Goal: Information Seeking & Learning: Learn about a topic

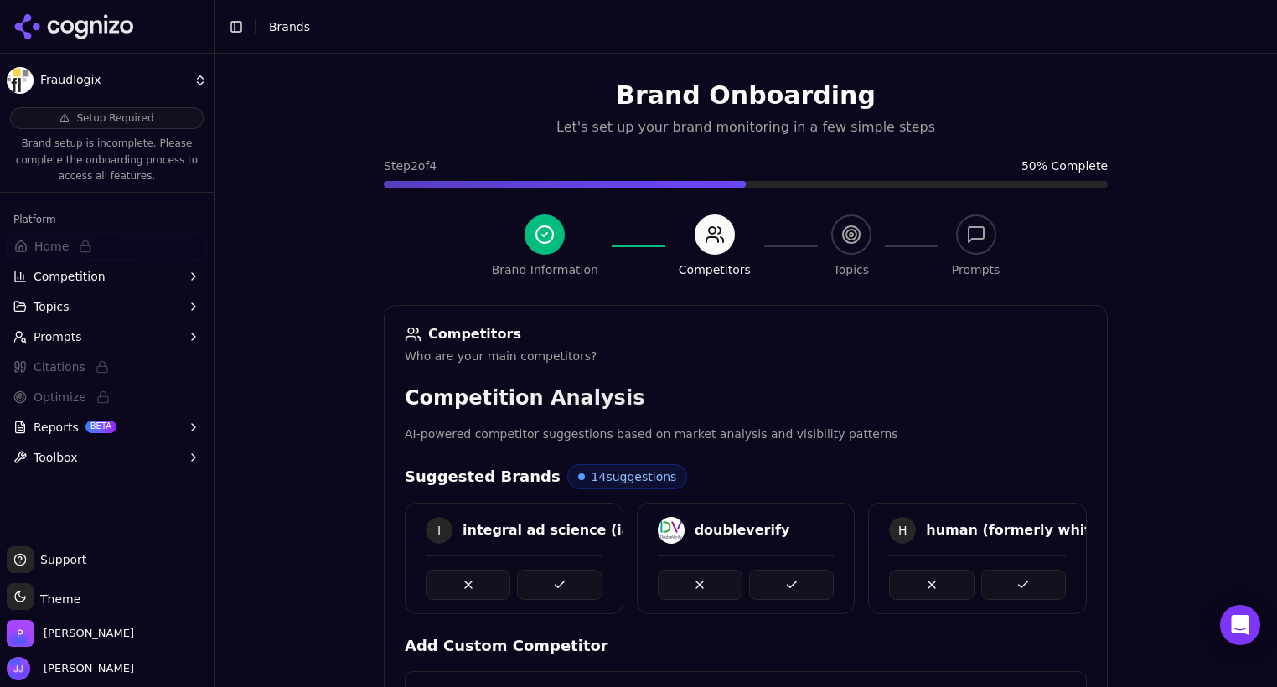
scroll to position [305, 0]
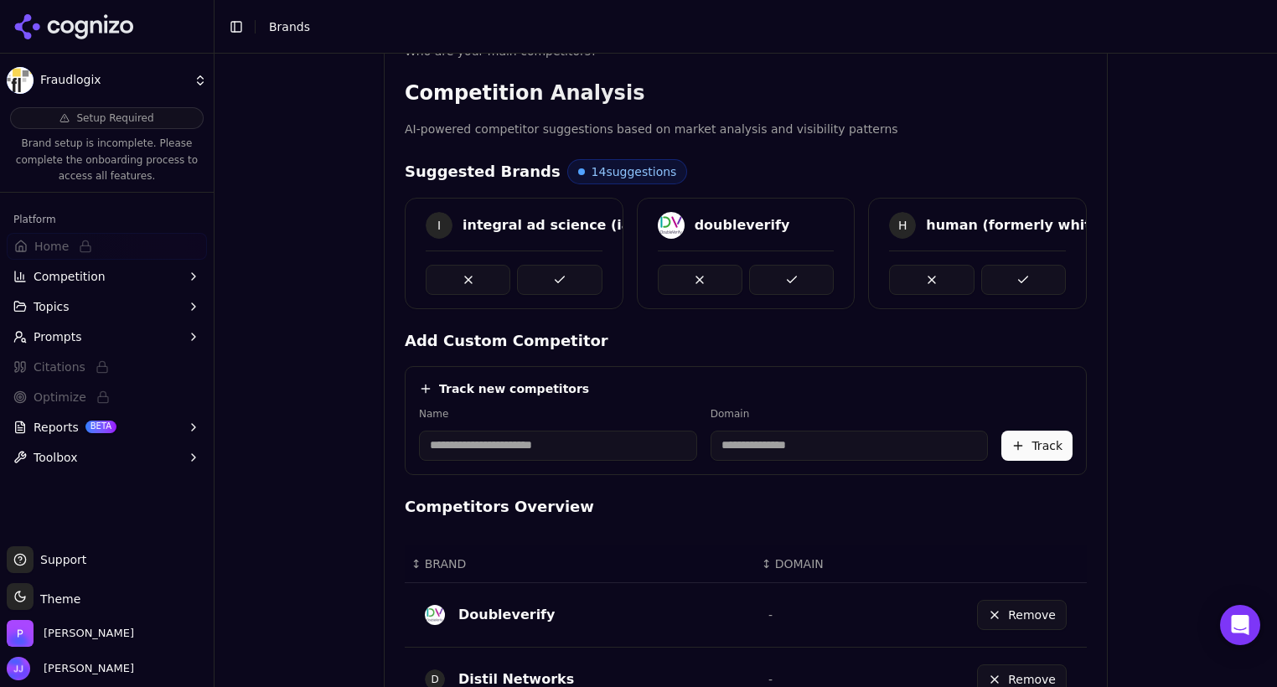
click at [186, 85] on html "Fraudlogix Setup Required Brand setup is incomplete. Please complete the onboar…" at bounding box center [638, 343] width 1277 height 687
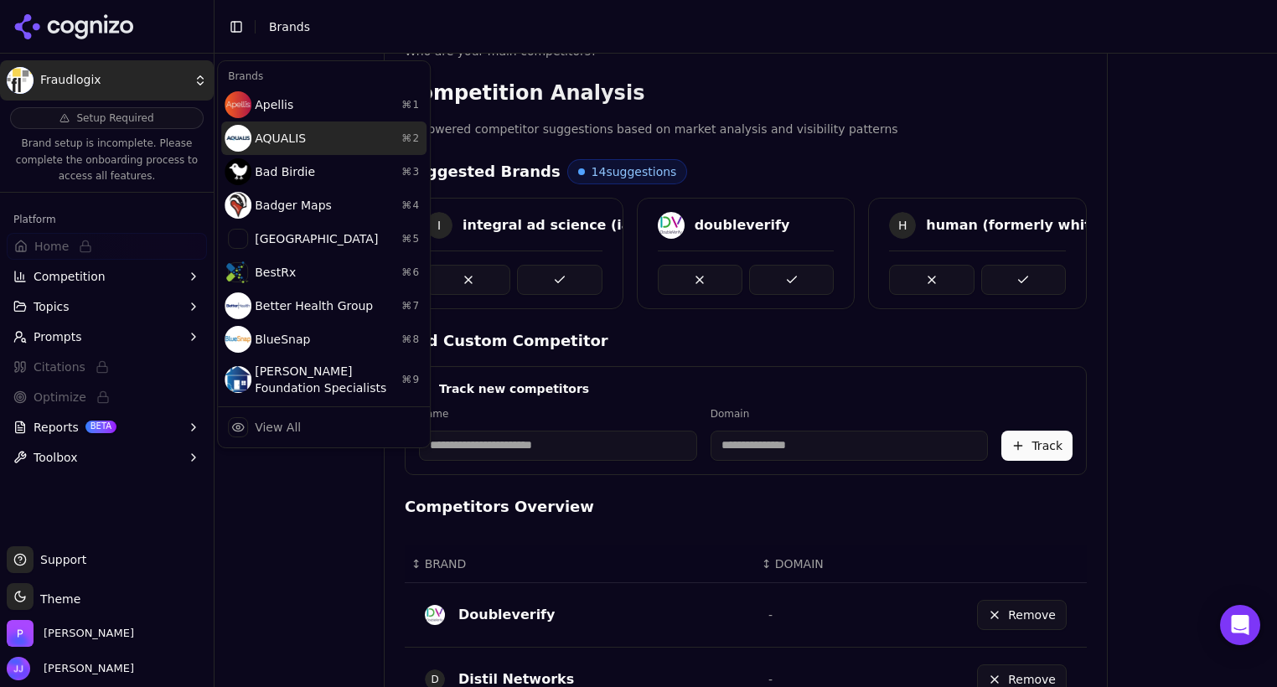
click at [278, 148] on div "AQUALIS ⌘ 2" at bounding box center [323, 139] width 205 height 34
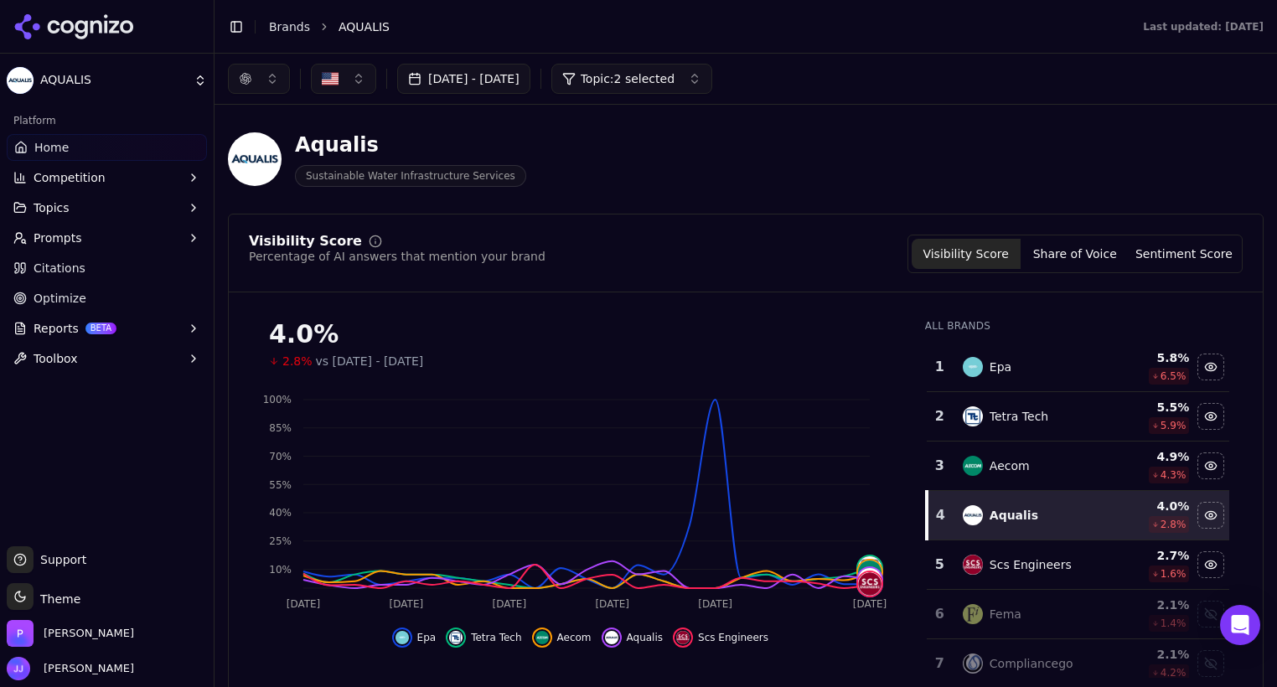
click at [531, 75] on button "[DATE] - [DATE]" at bounding box center [463, 79] width 133 height 30
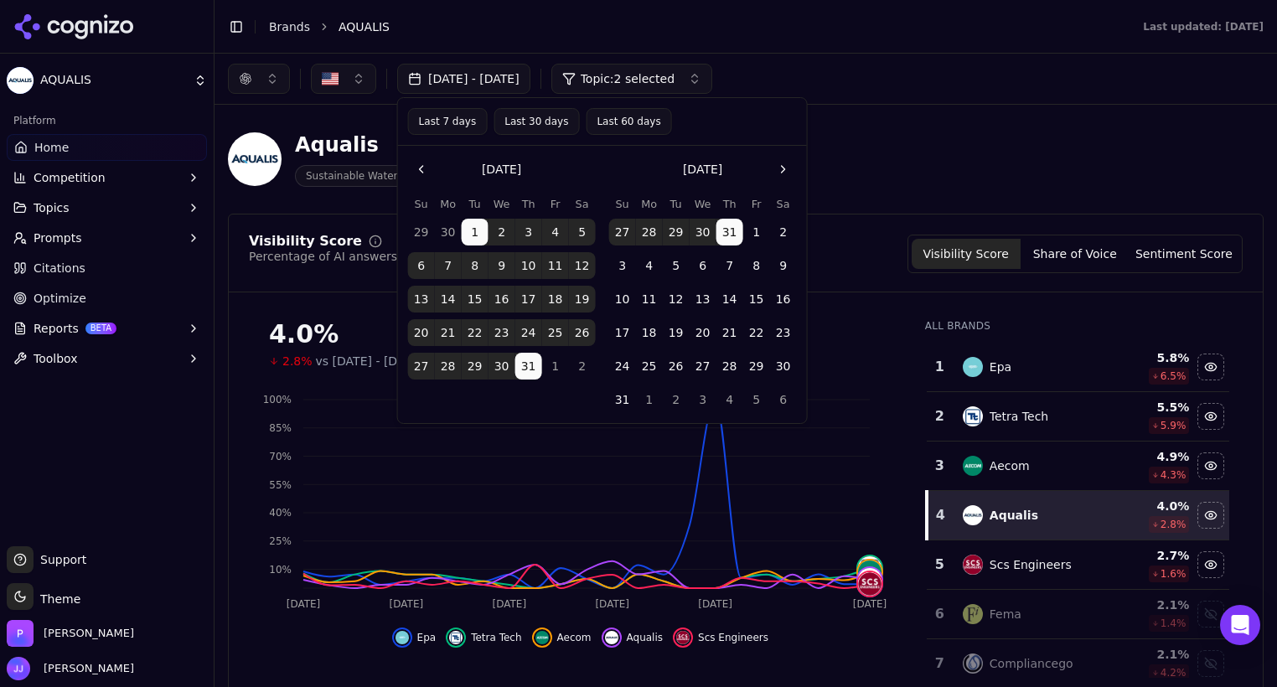
click at [785, 159] on button "Go to the Next Month" at bounding box center [783, 169] width 27 height 27
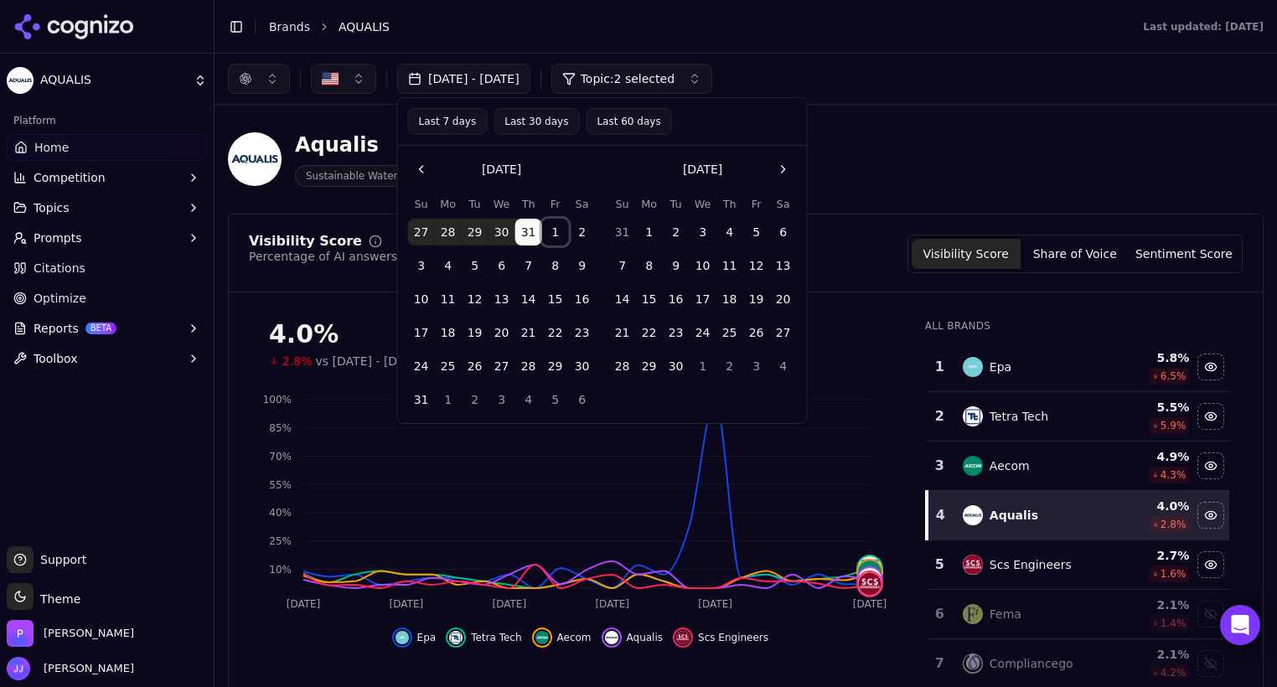
click at [549, 232] on button "1" at bounding box center [555, 232] width 27 height 27
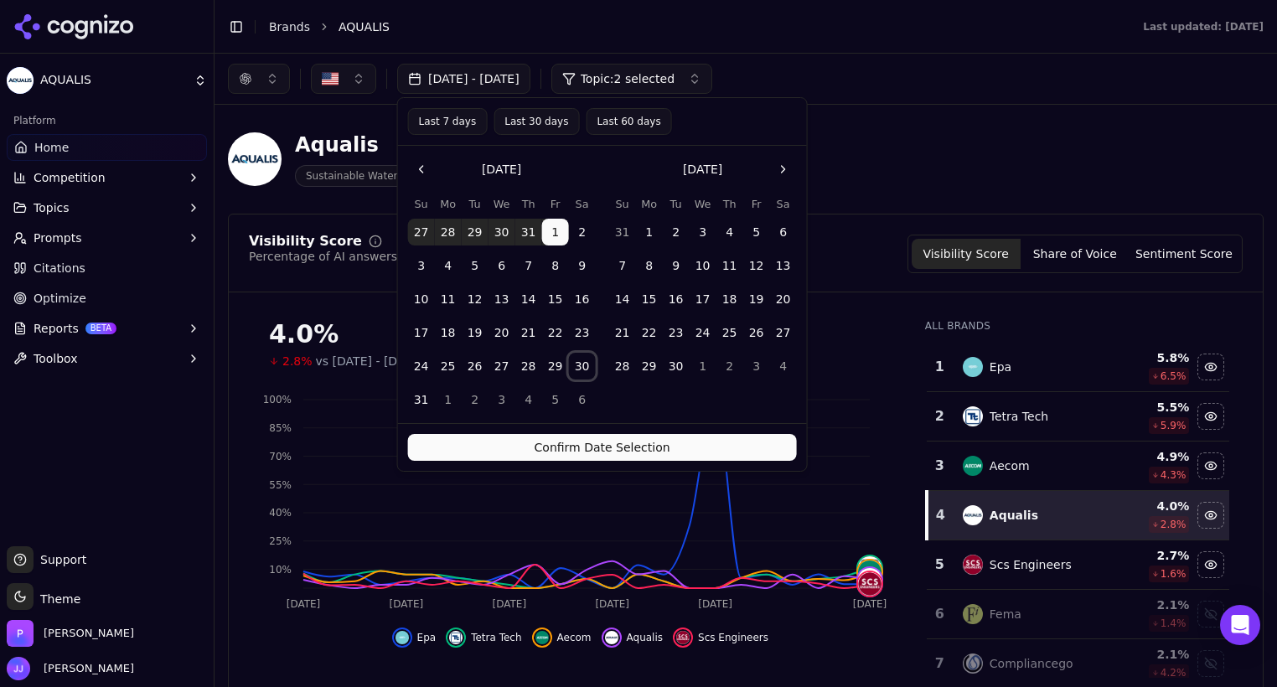
click at [583, 366] on button "30" at bounding box center [582, 366] width 27 height 27
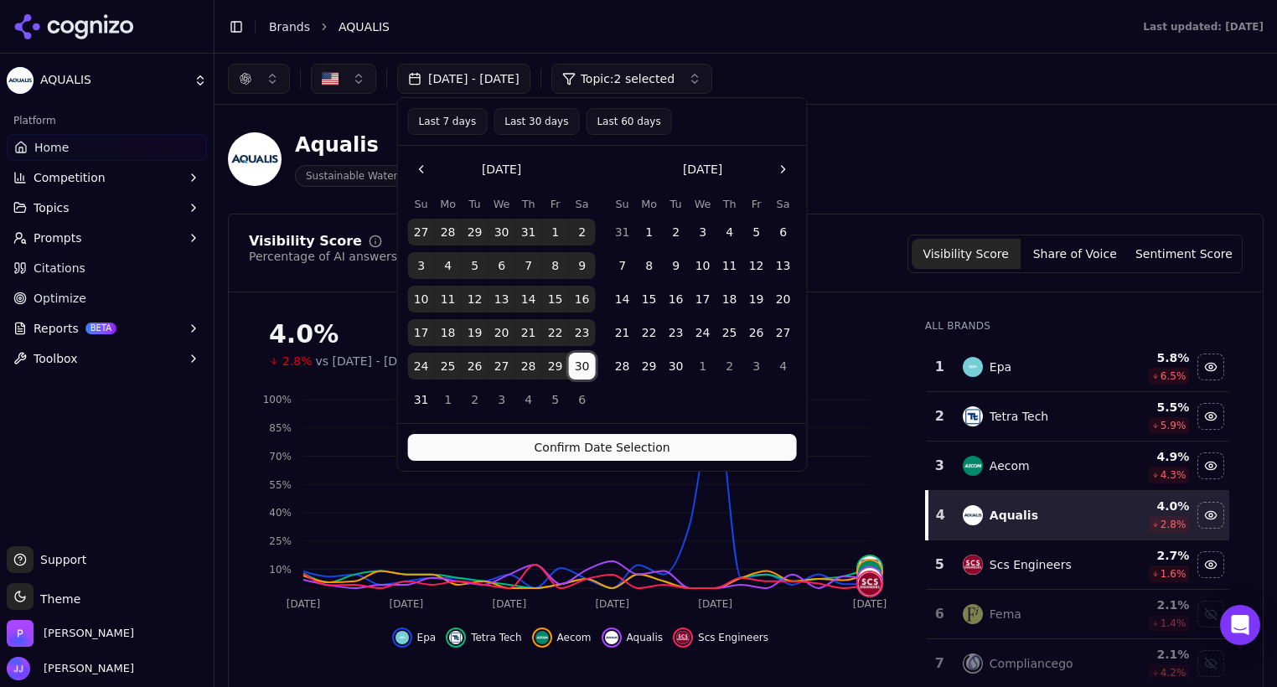
click at [552, 230] on button "1" at bounding box center [555, 232] width 27 height 27
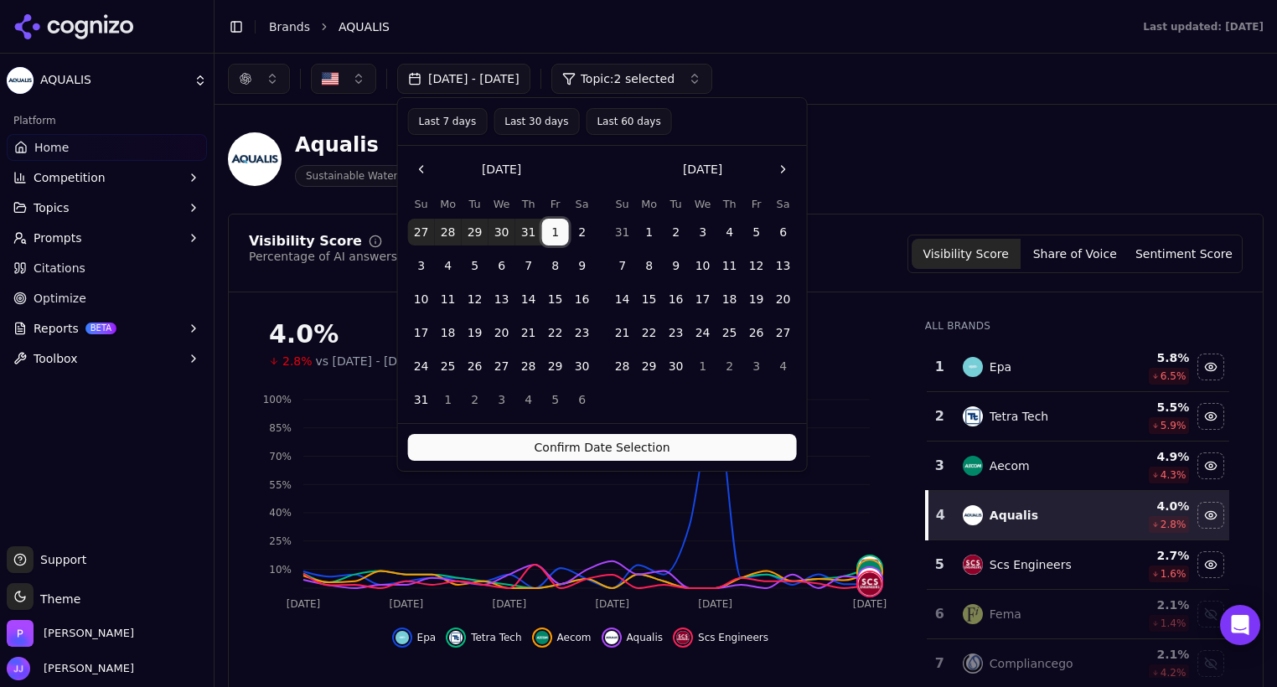
click at [552, 230] on button "1" at bounding box center [555, 232] width 27 height 27
click at [579, 362] on button "30" at bounding box center [582, 366] width 27 height 27
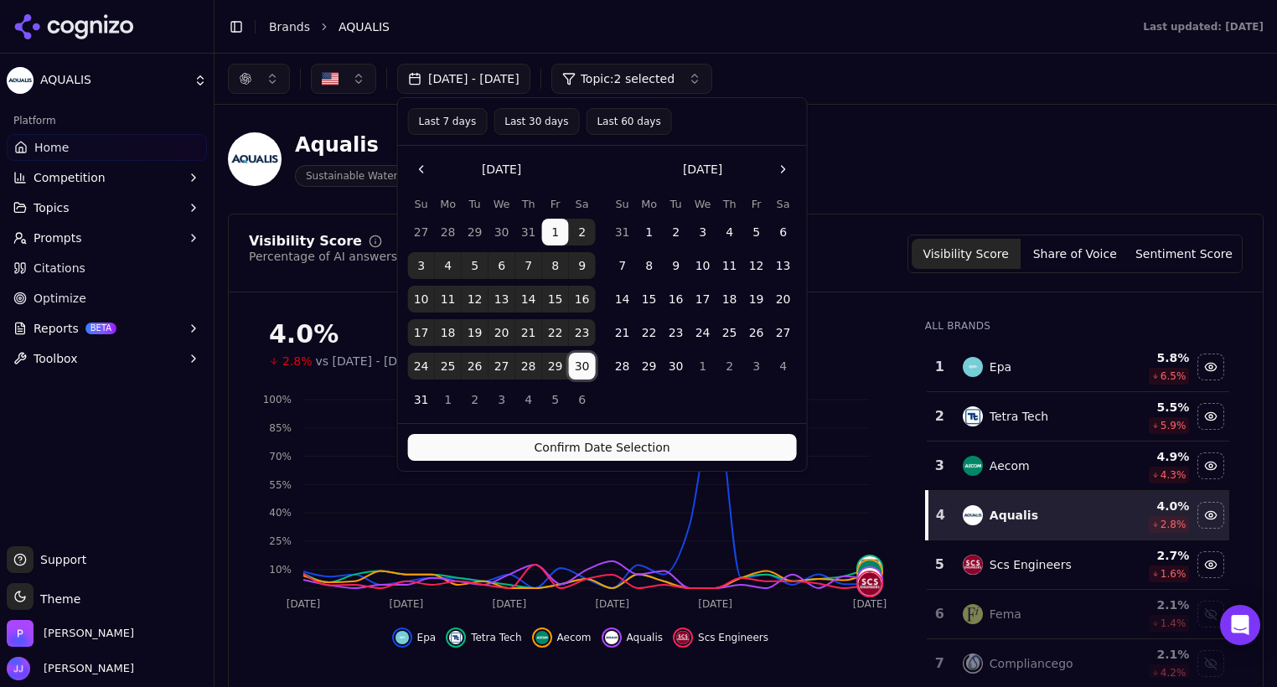
click at [629, 446] on button "Confirm Date Selection" at bounding box center [602, 447] width 389 height 27
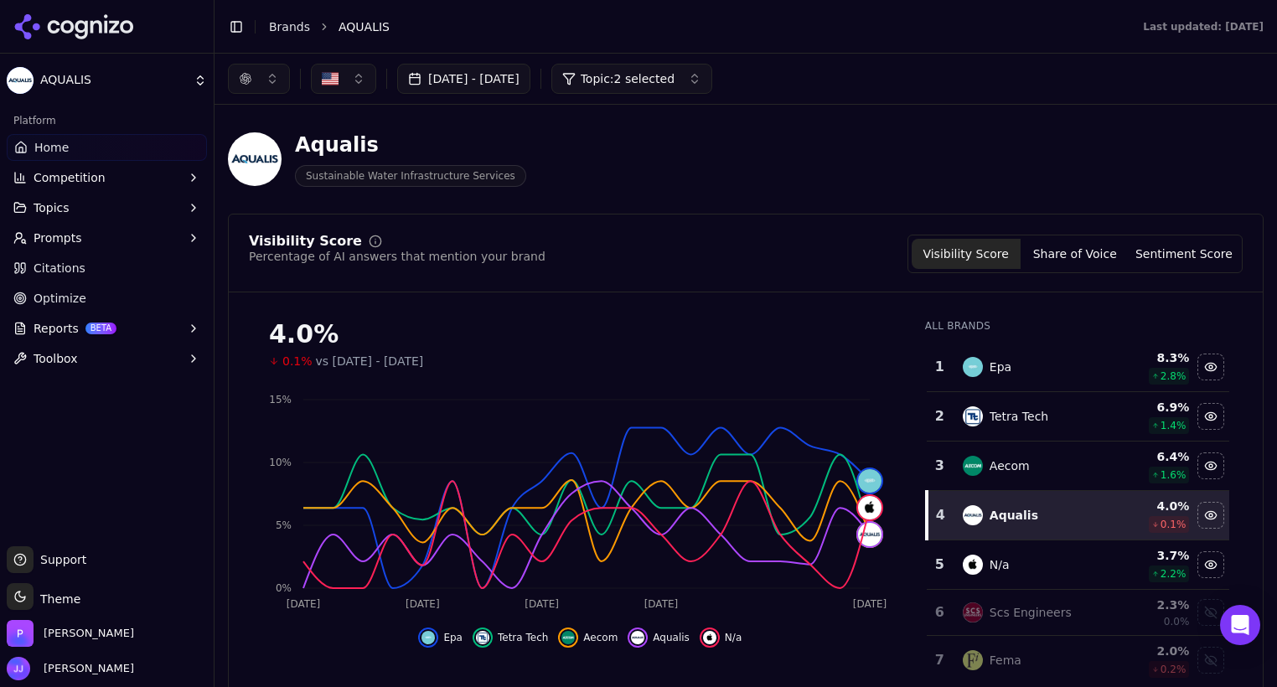
click at [675, 83] on span "Topic: 2 selected" at bounding box center [628, 78] width 94 height 17
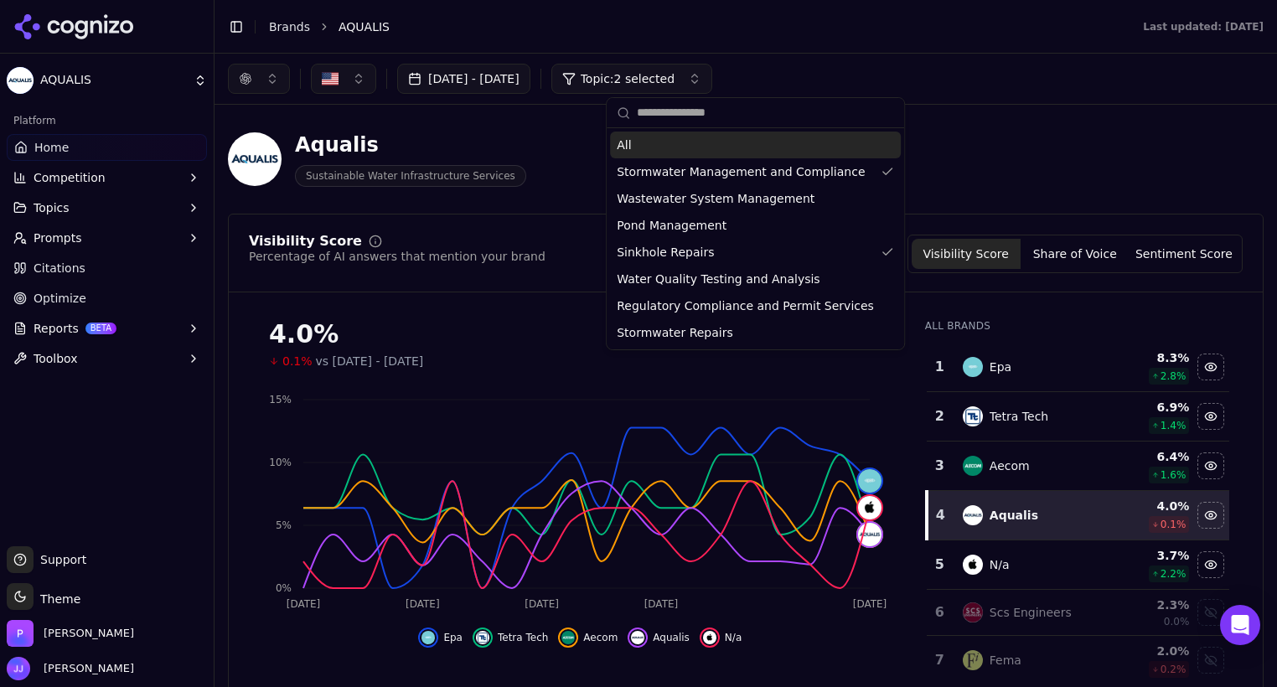
click at [634, 141] on div "All" at bounding box center [755, 145] width 291 height 27
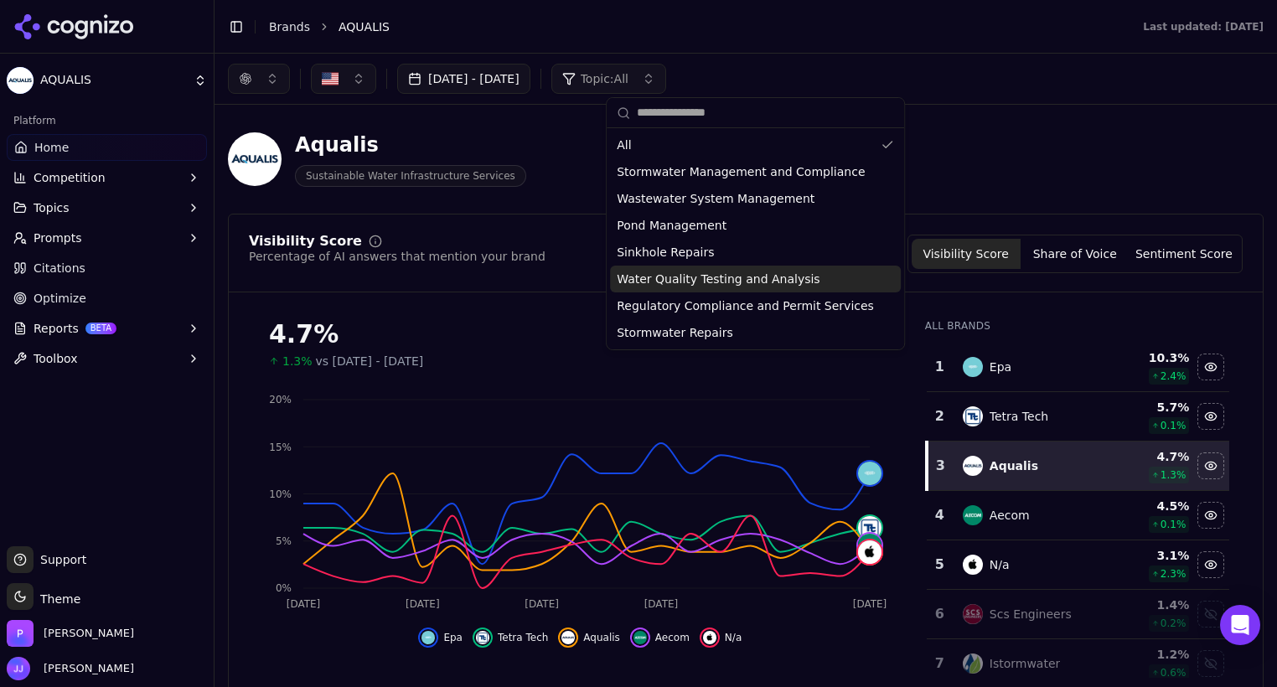
click at [531, 81] on button "[DATE] - [DATE]" at bounding box center [463, 79] width 133 height 30
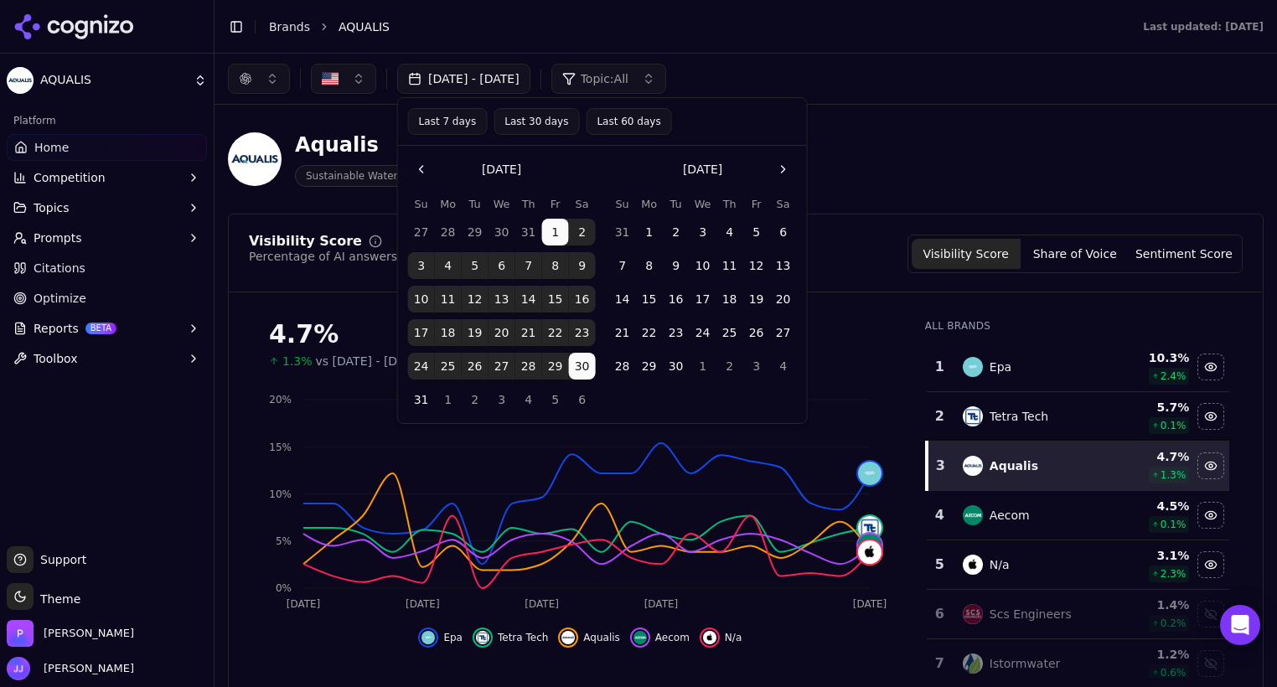
click at [789, 174] on button "Go to the Next Month" at bounding box center [783, 169] width 27 height 27
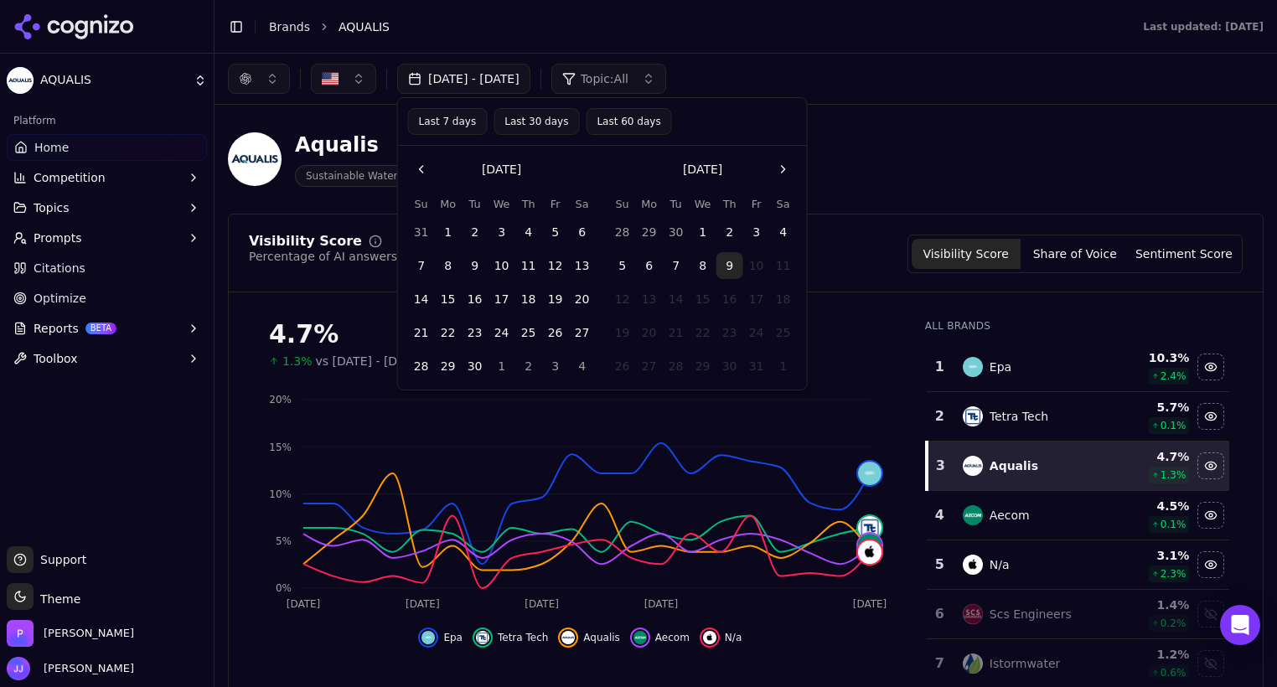
click at [702, 234] on button "1" at bounding box center [703, 232] width 27 height 27
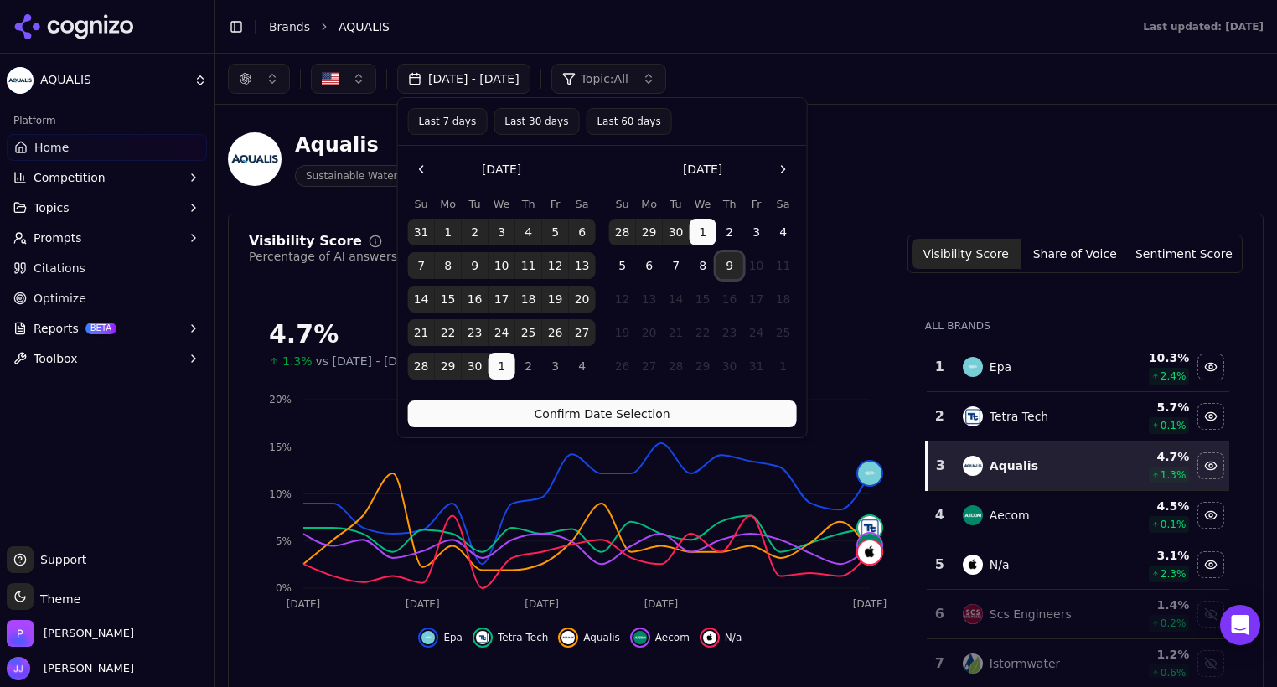
click at [726, 270] on button "9" at bounding box center [730, 265] width 27 height 27
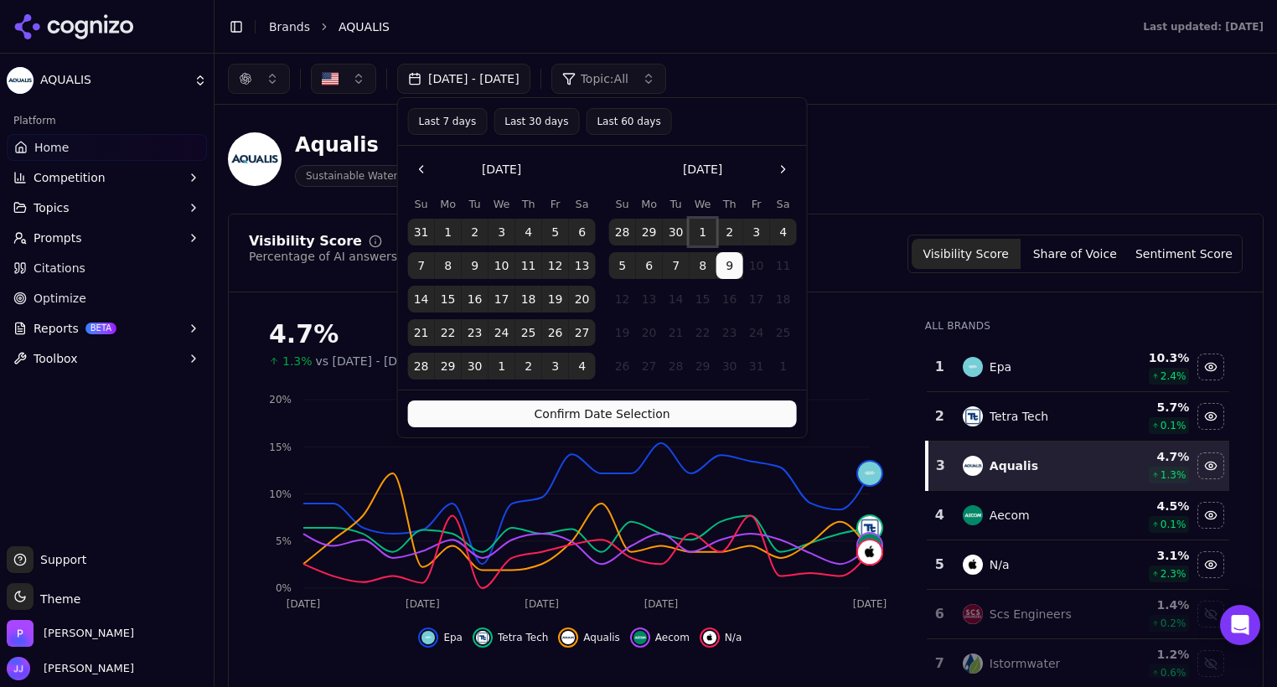
click at [704, 239] on button "1" at bounding box center [703, 232] width 27 height 27
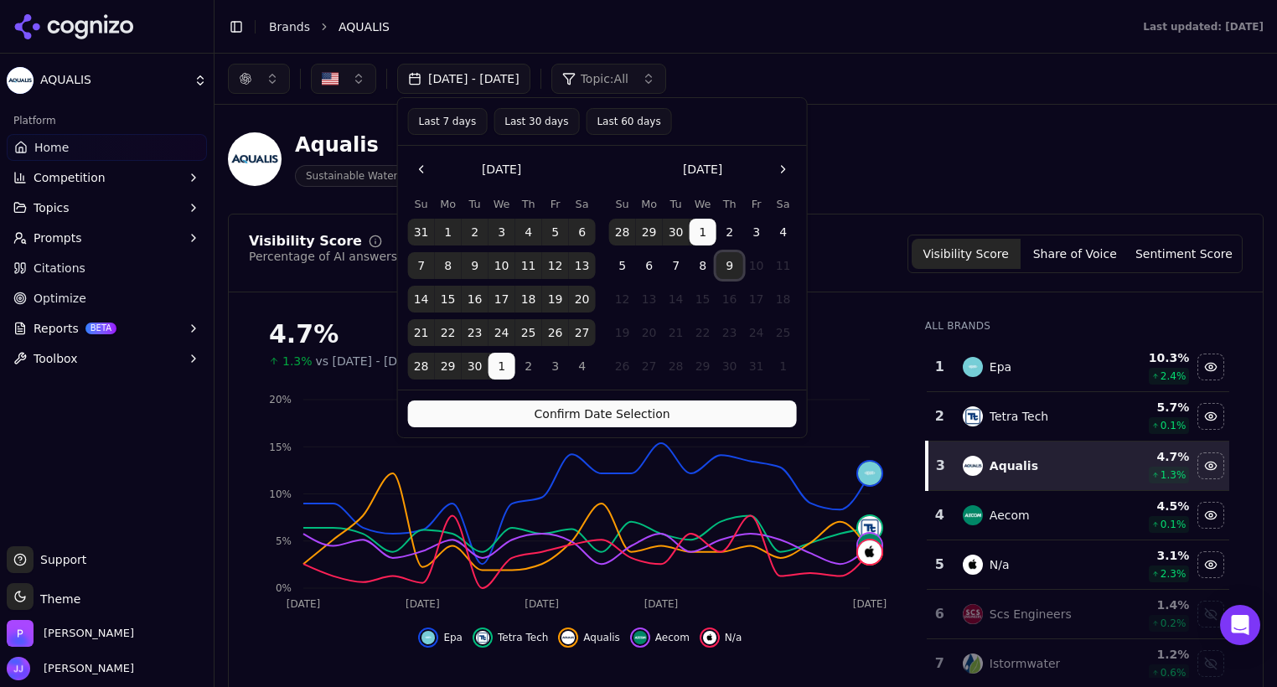
click at [727, 263] on button "9" at bounding box center [730, 265] width 27 height 27
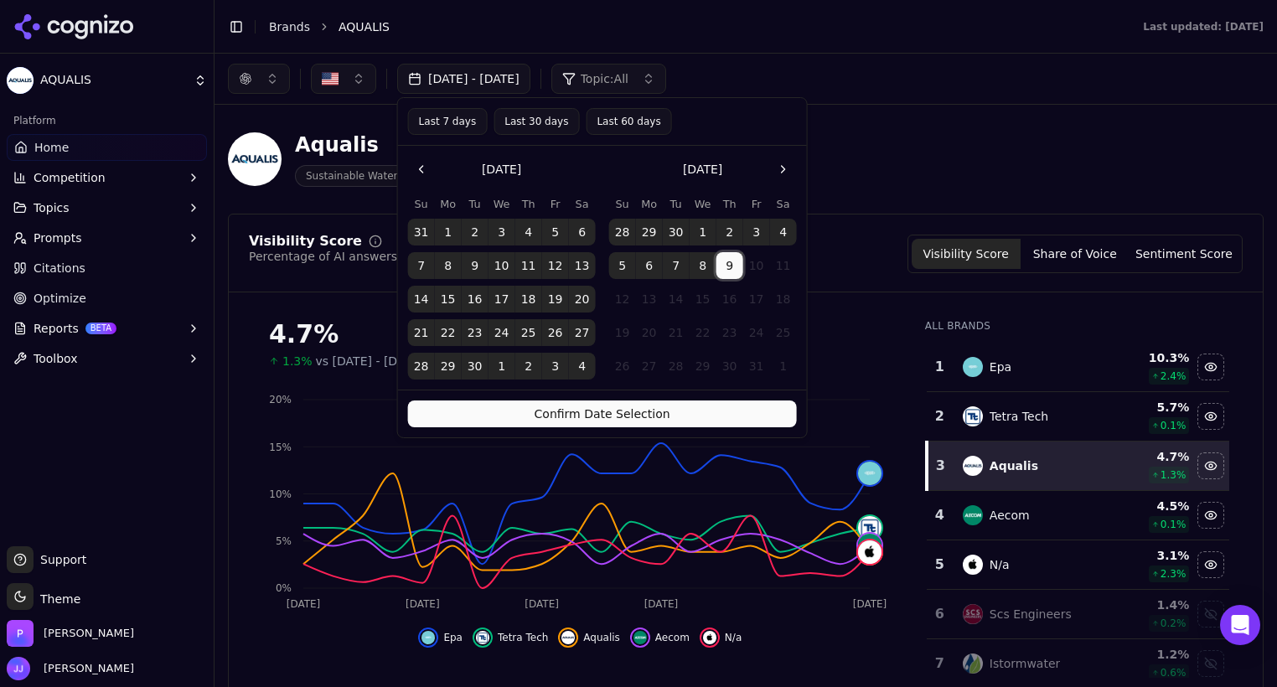
click at [704, 240] on button "1" at bounding box center [703, 232] width 27 height 27
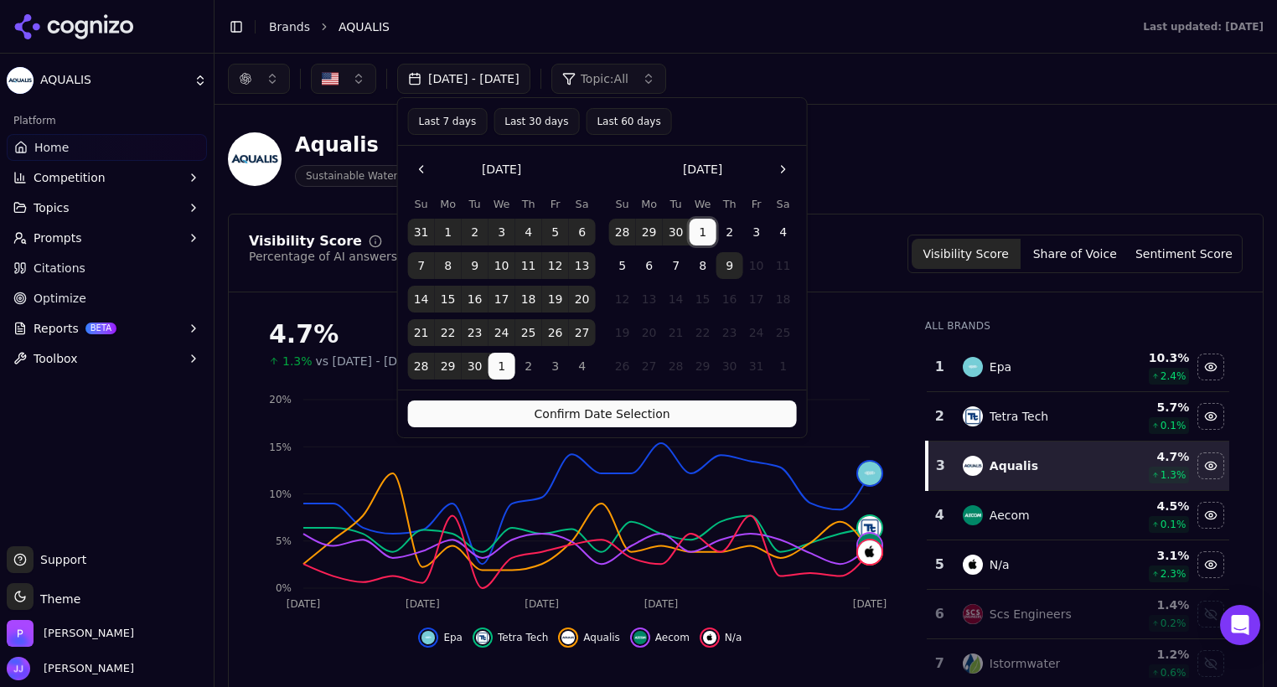
click at [704, 240] on button "1" at bounding box center [703, 232] width 27 height 27
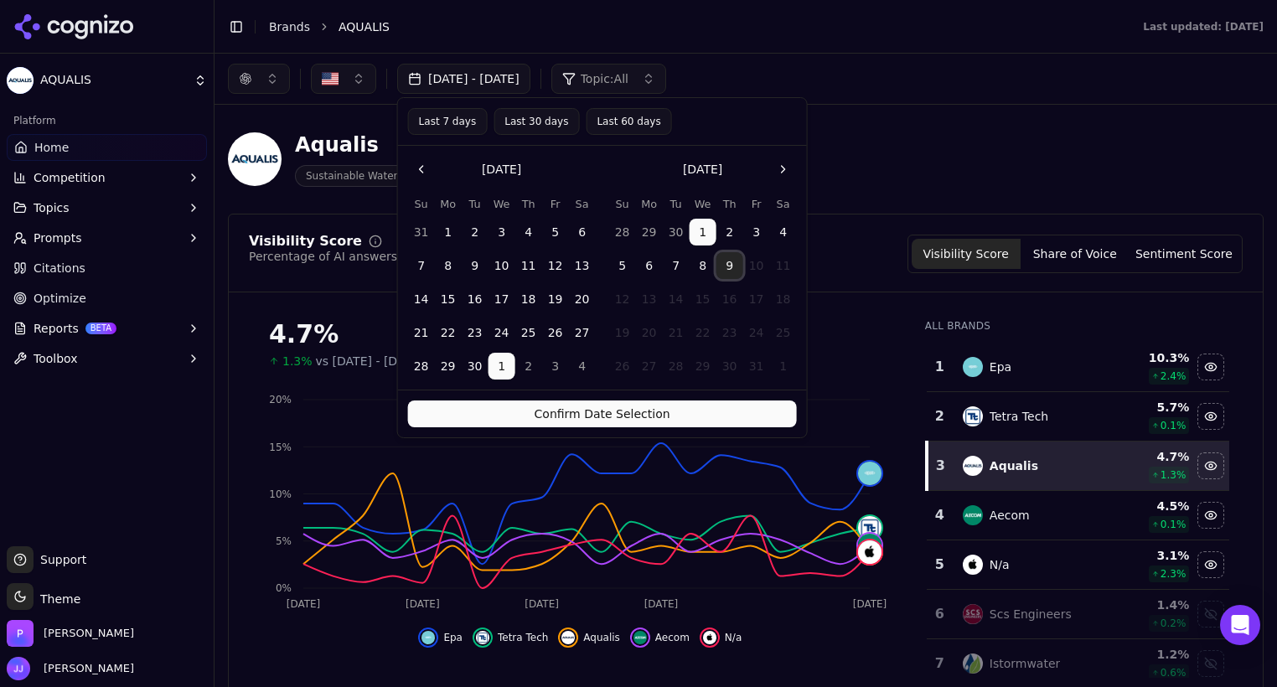
click at [724, 261] on button "9" at bounding box center [730, 265] width 27 height 27
click at [686, 407] on button "Confirm Date Selection" at bounding box center [602, 414] width 389 height 27
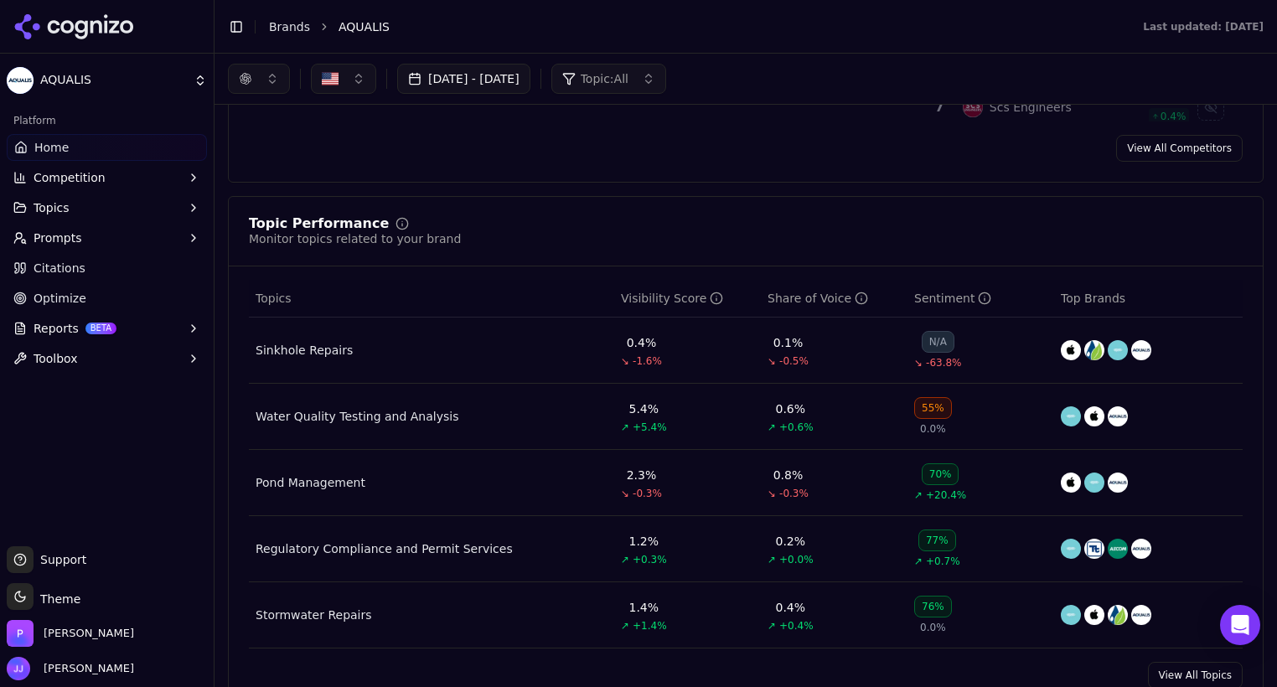
scroll to position [496, 0]
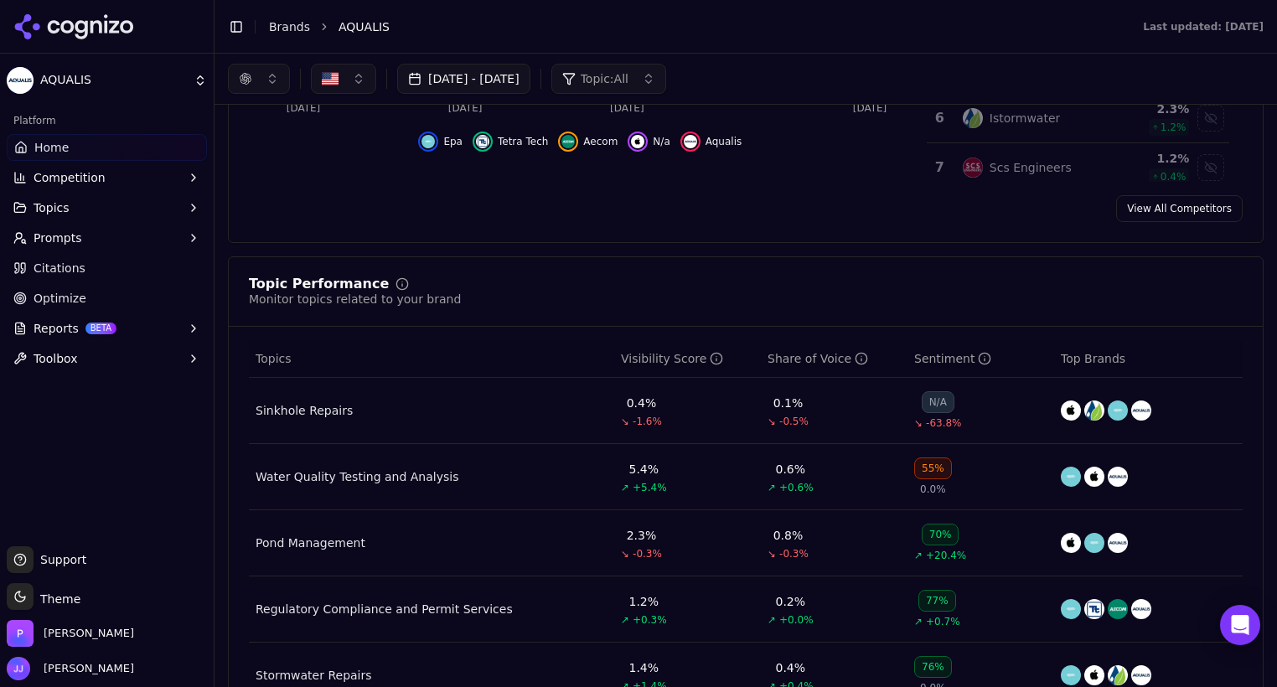
click at [629, 80] on span "Topic: All" at bounding box center [605, 78] width 48 height 17
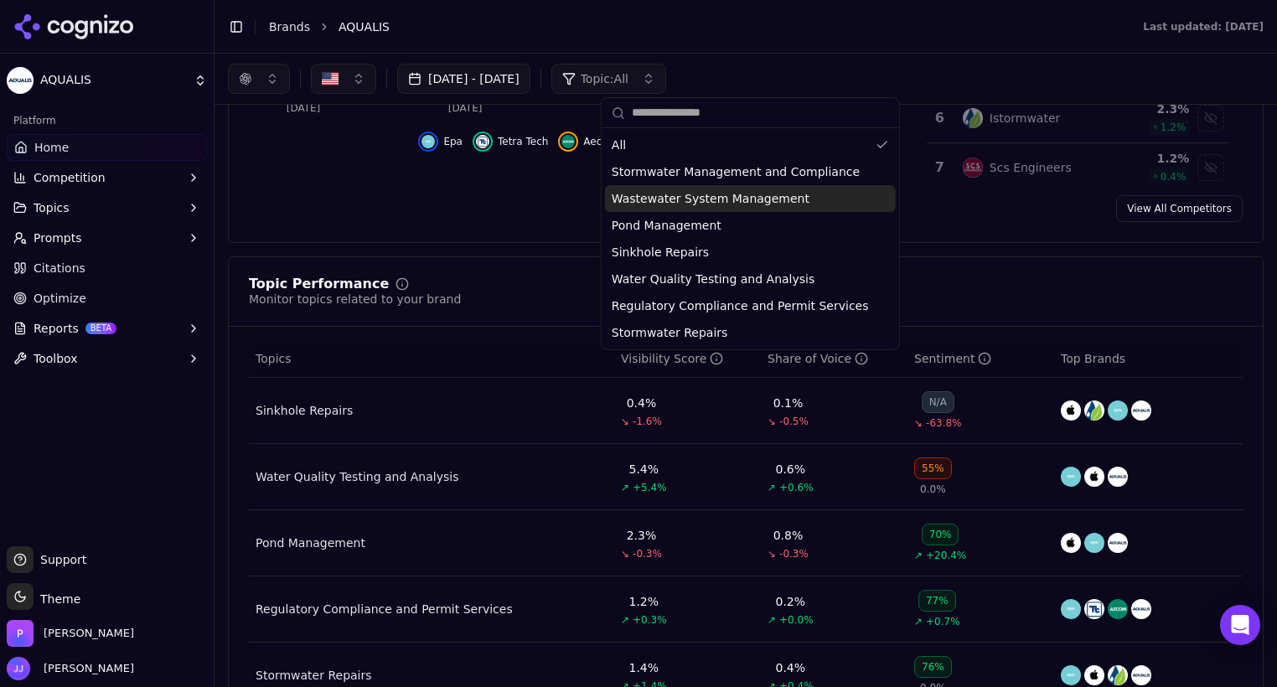
click at [640, 202] on span "Wastewater System Management" at bounding box center [711, 198] width 198 height 17
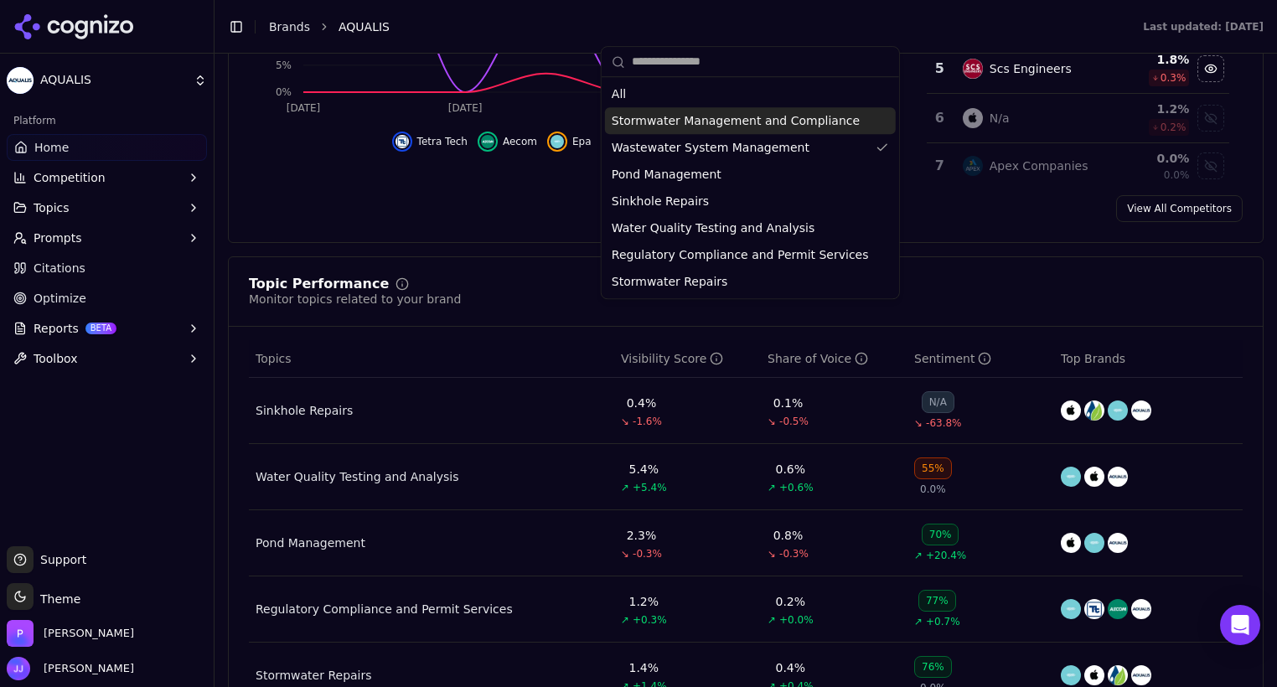
click at [656, 125] on span "Stormwater Management and Compliance" at bounding box center [736, 120] width 248 height 17
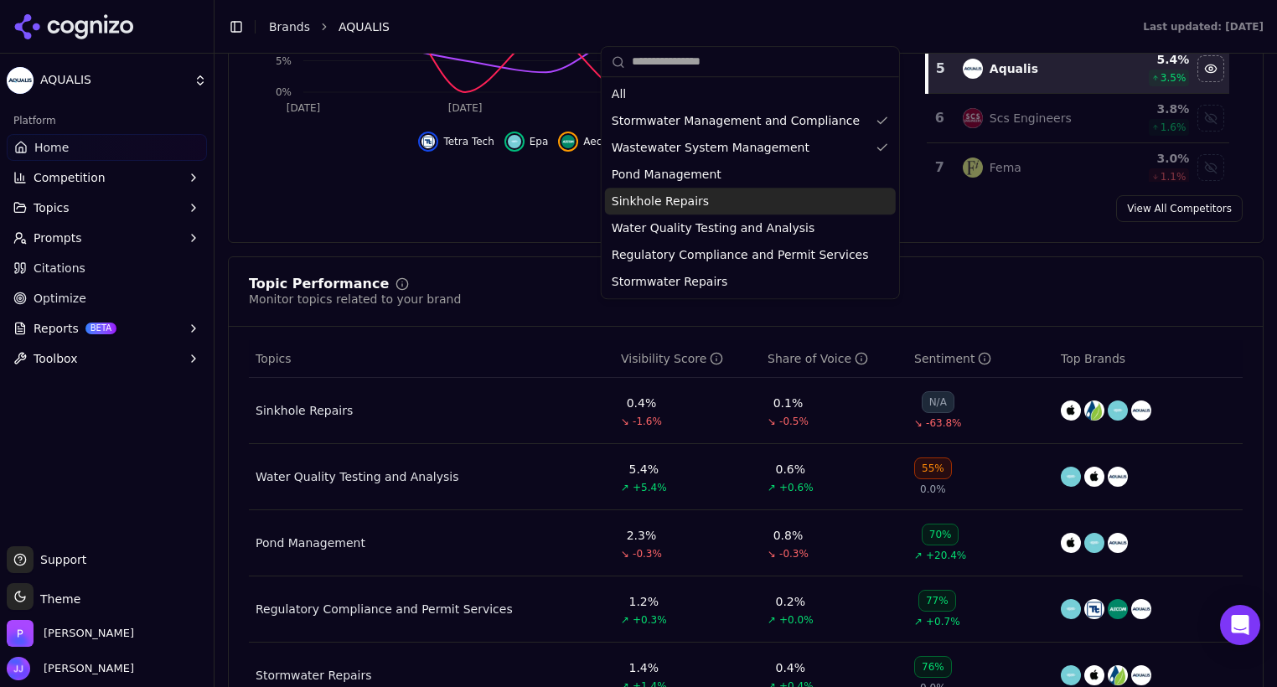
click at [630, 210] on div "Sinkhole Repairs" at bounding box center [750, 201] width 291 height 27
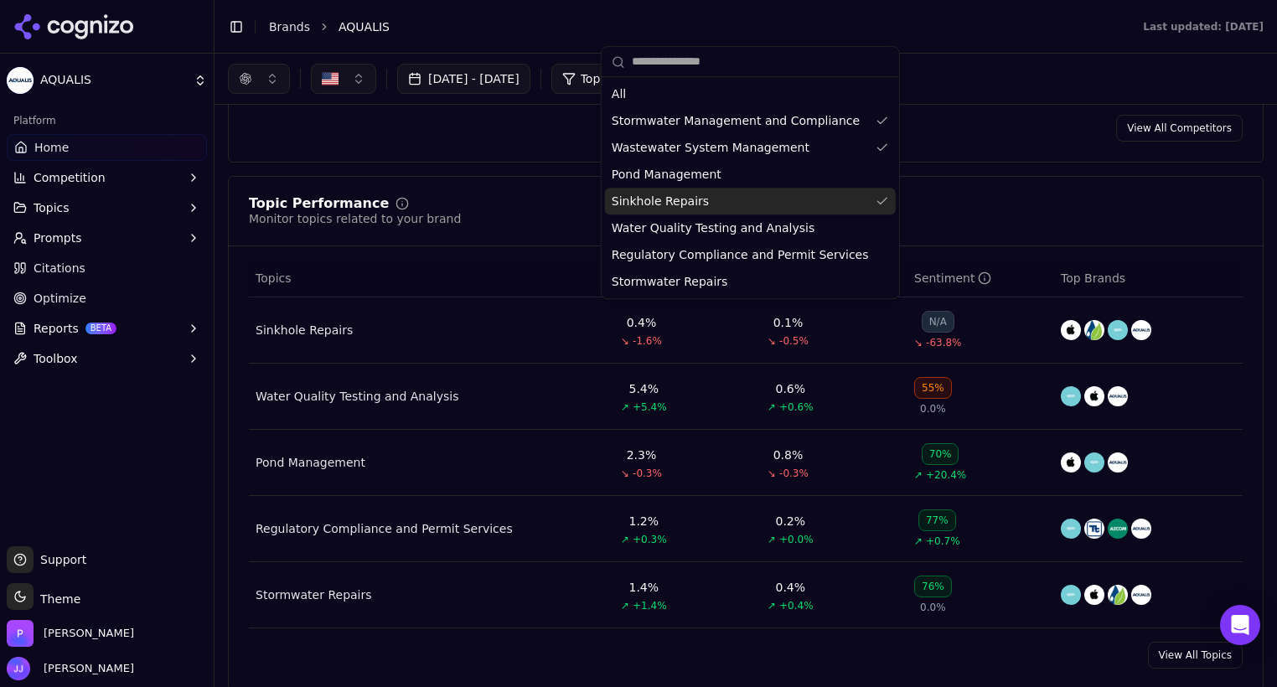
scroll to position [416, 0]
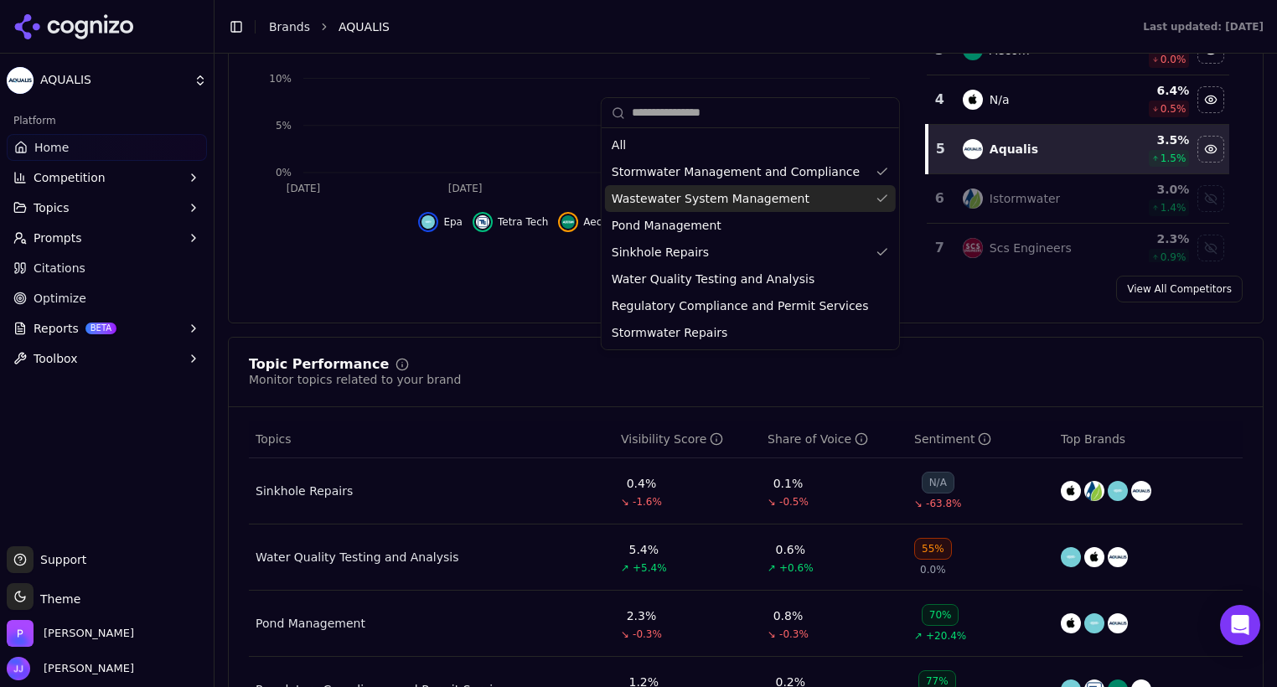
click at [851, 147] on div "All" at bounding box center [750, 145] width 291 height 27
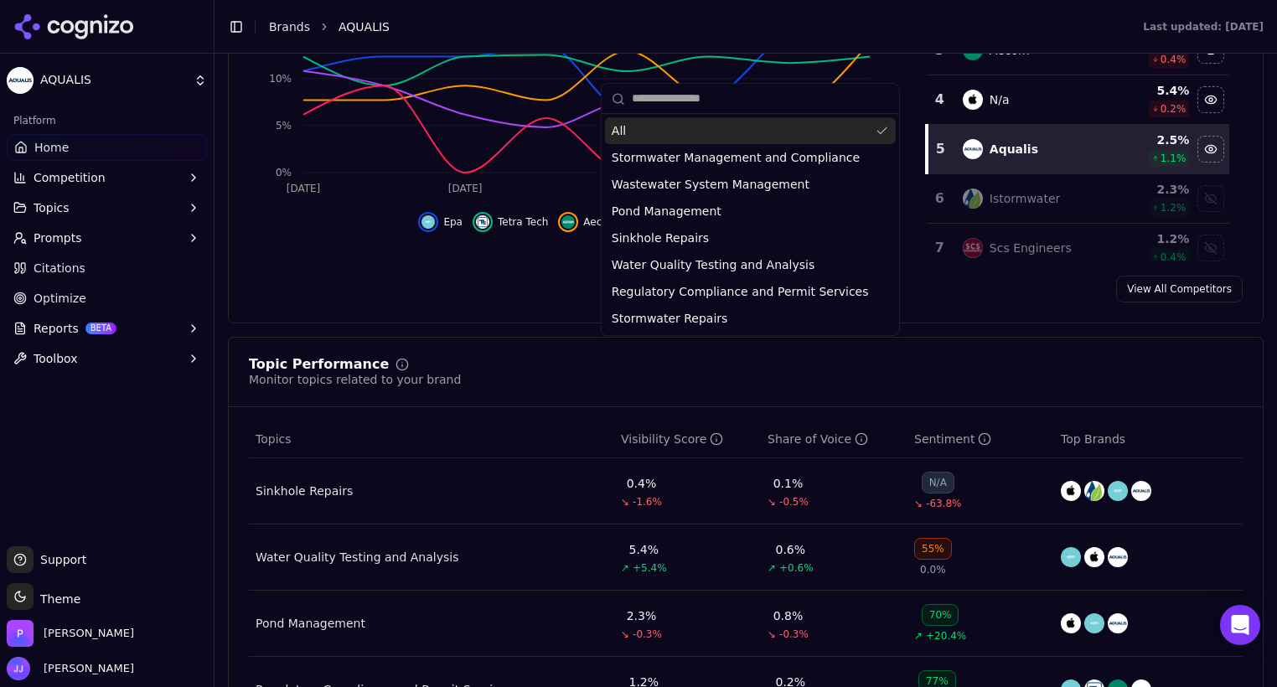
scroll to position [496, 0]
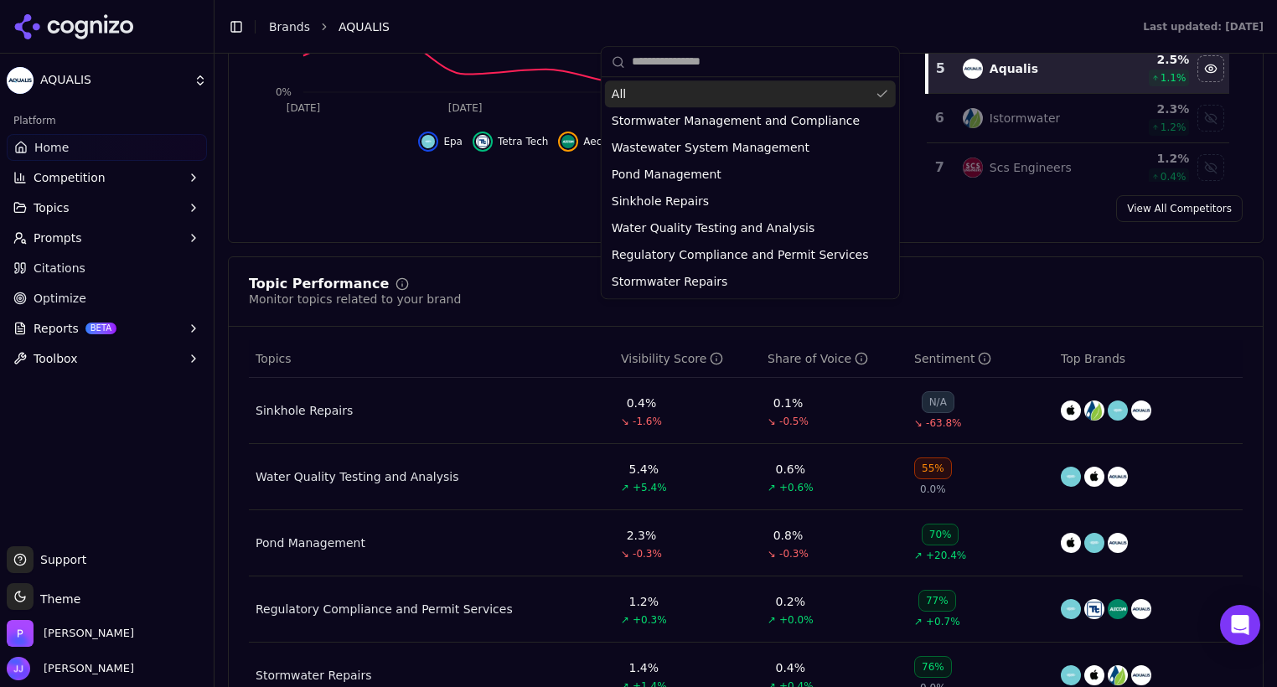
click at [847, 91] on div "All" at bounding box center [750, 93] width 291 height 27
